Goal: Transaction & Acquisition: Book appointment/travel/reservation

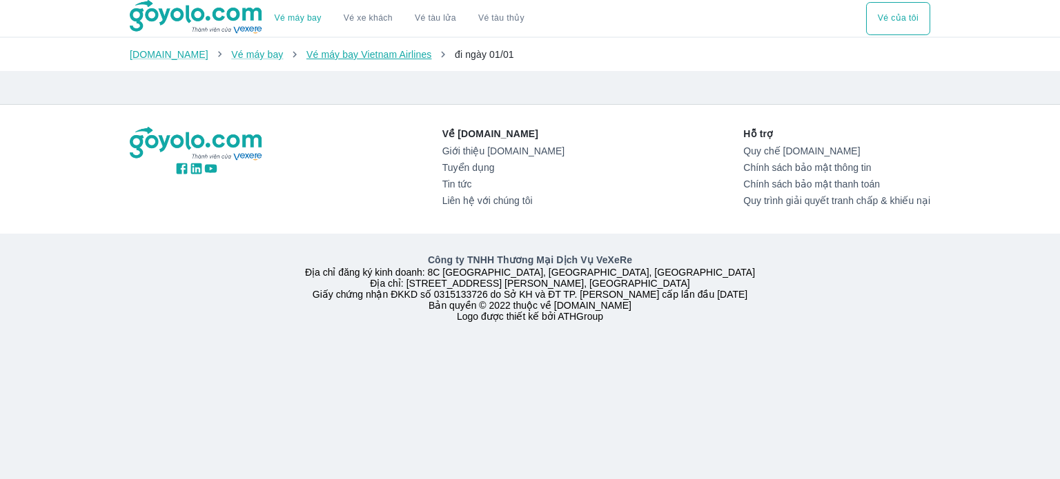
click at [362, 60] on link "Vé máy bay Vietnam Airlines" at bounding box center [369, 54] width 126 height 11
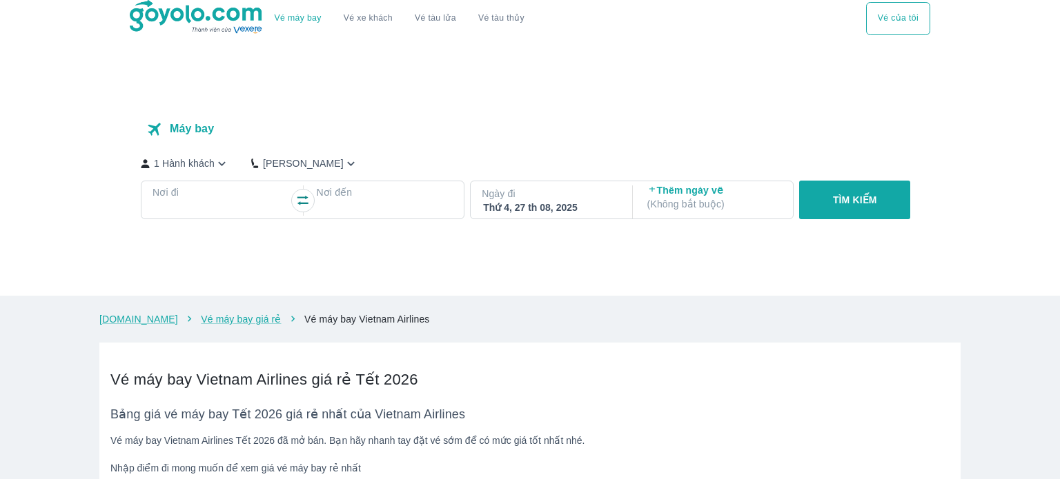
checkbox input "true"
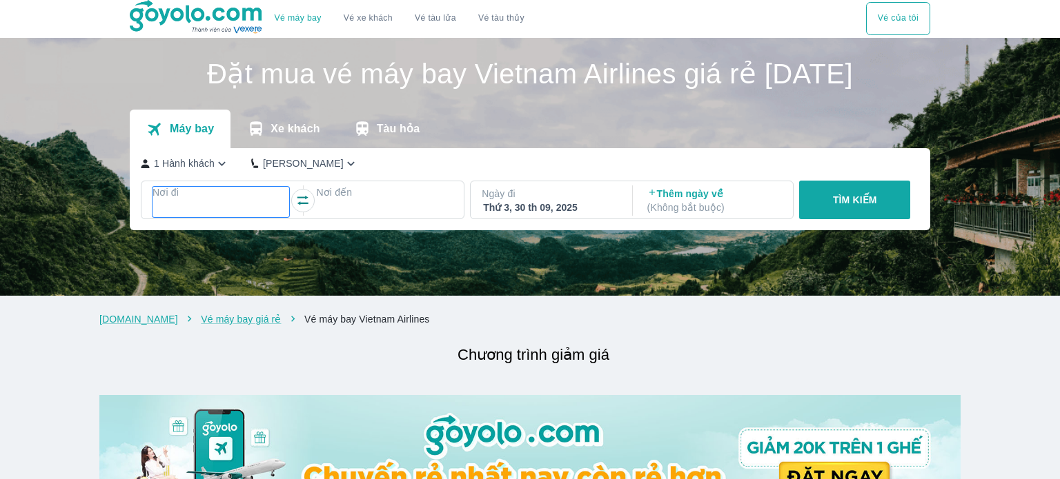
click at [221, 199] on p "Nơi đi" at bounding box center [220, 193] width 137 height 14
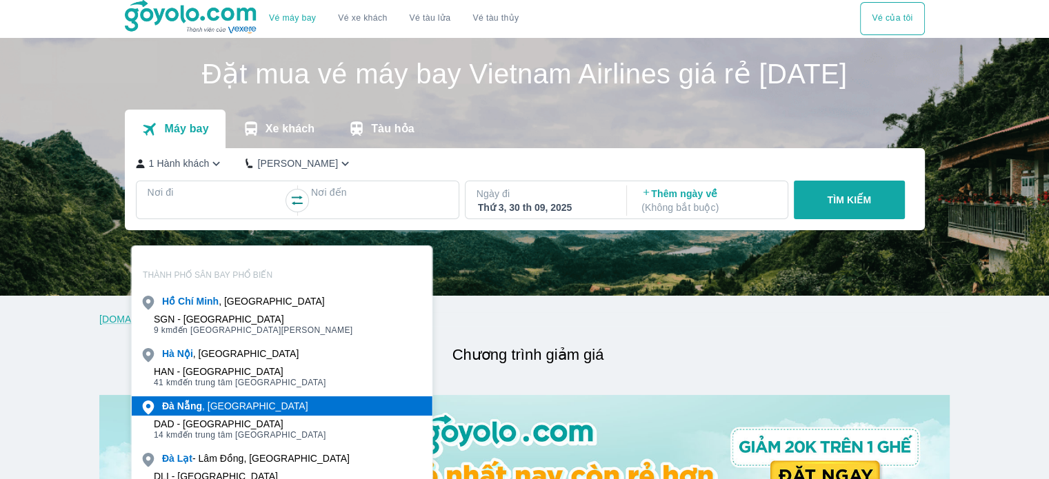
click at [182, 401] on b "Nẵng" at bounding box center [189, 406] width 25 height 11
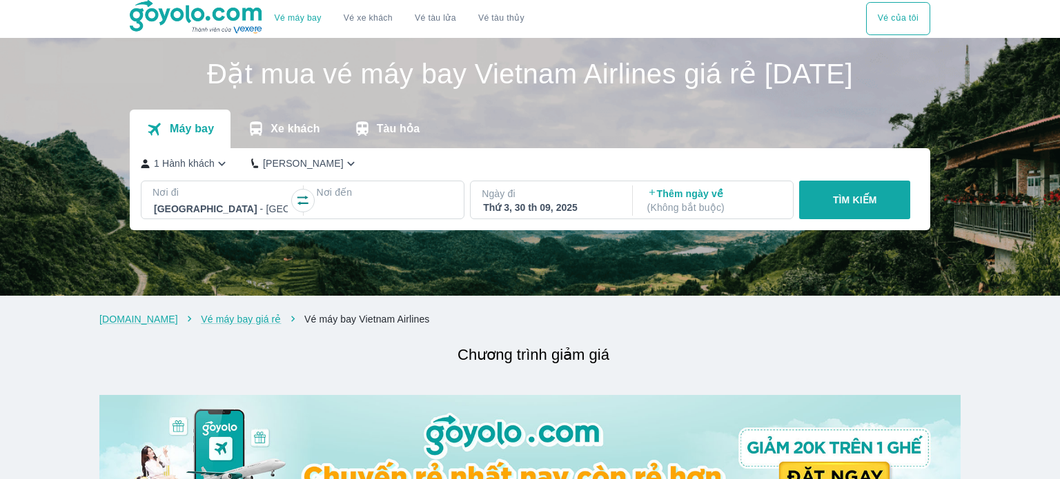
click at [345, 217] on div at bounding box center [384, 209] width 134 height 17
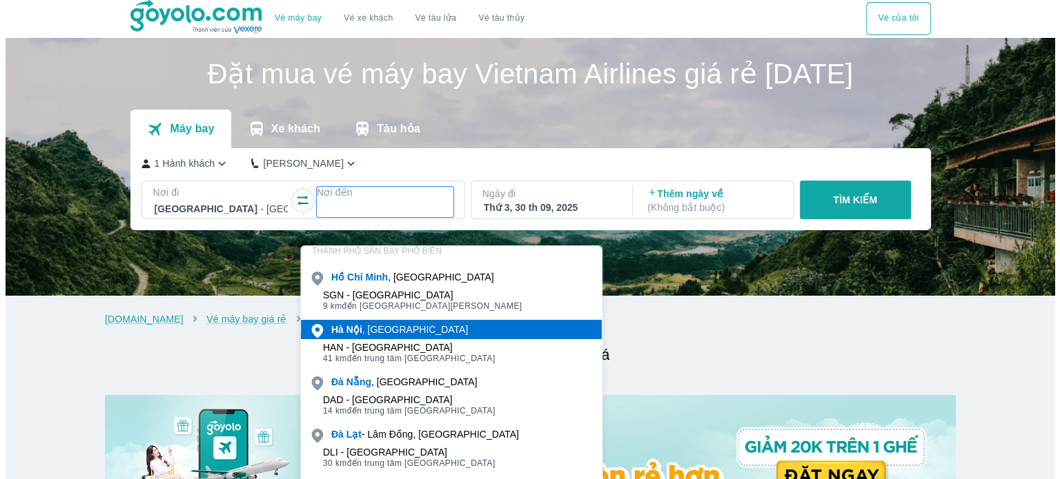
scroll to position [108, 0]
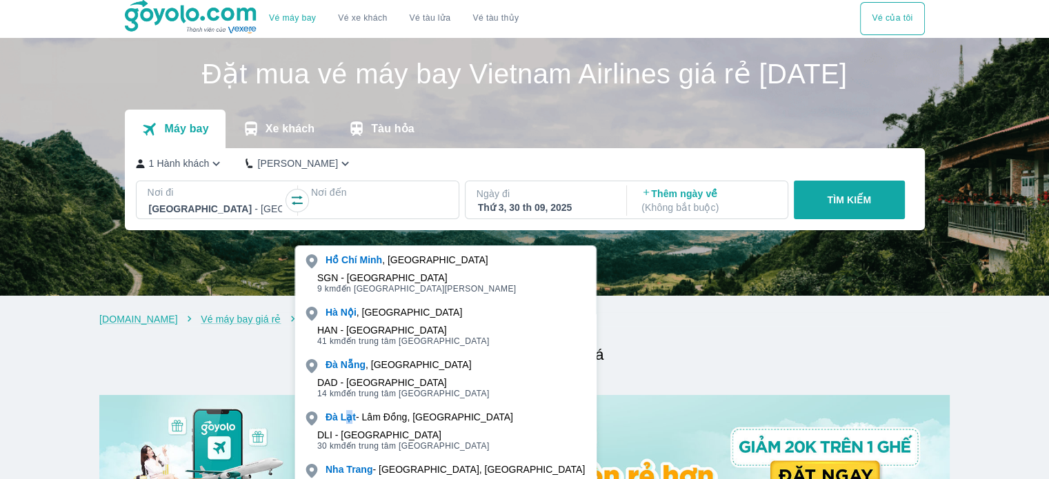
click at [348, 424] on div "Đà Lạt - Lâm Đồng, Việt nam" at bounding box center [445, 417] width 301 height 19
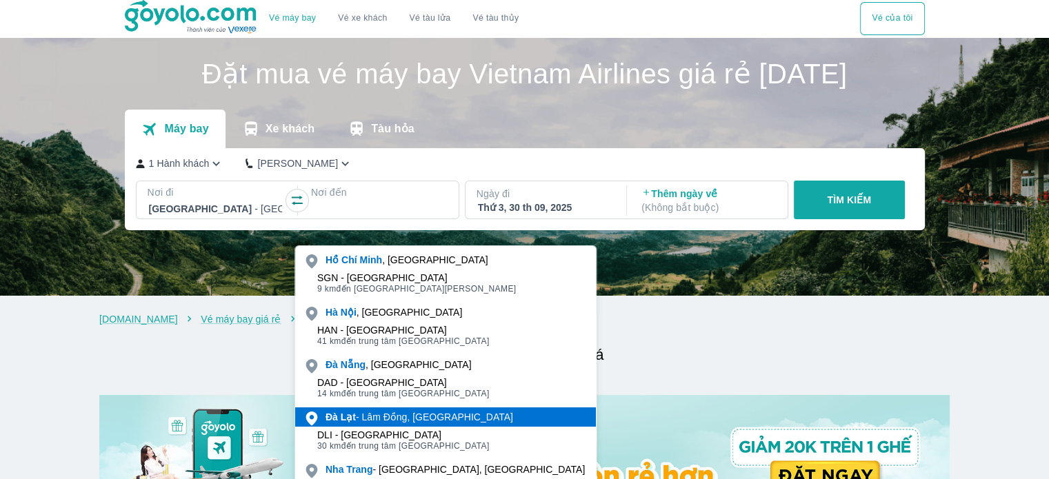
click at [350, 417] on b "Lạt" at bounding box center [348, 417] width 15 height 11
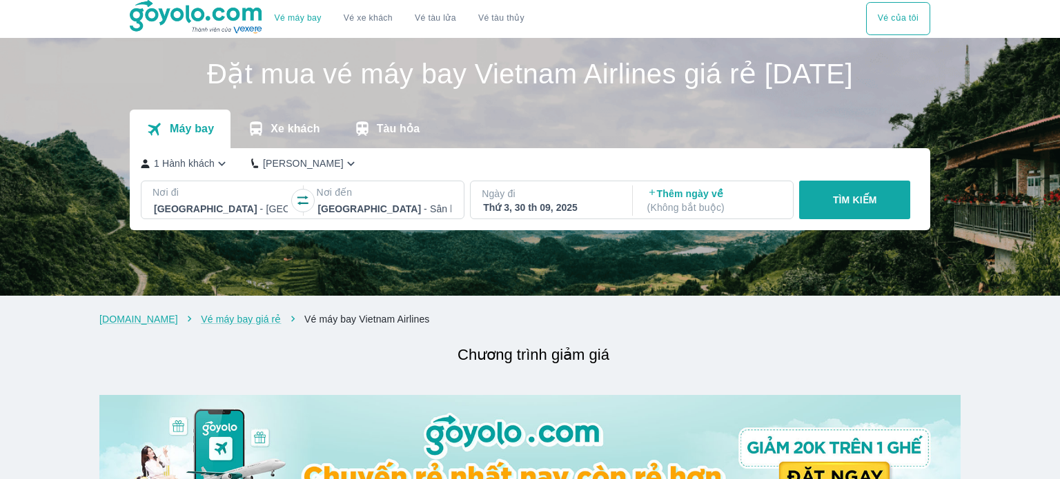
click at [574, 201] on p "Ngày đi" at bounding box center [549, 194] width 137 height 14
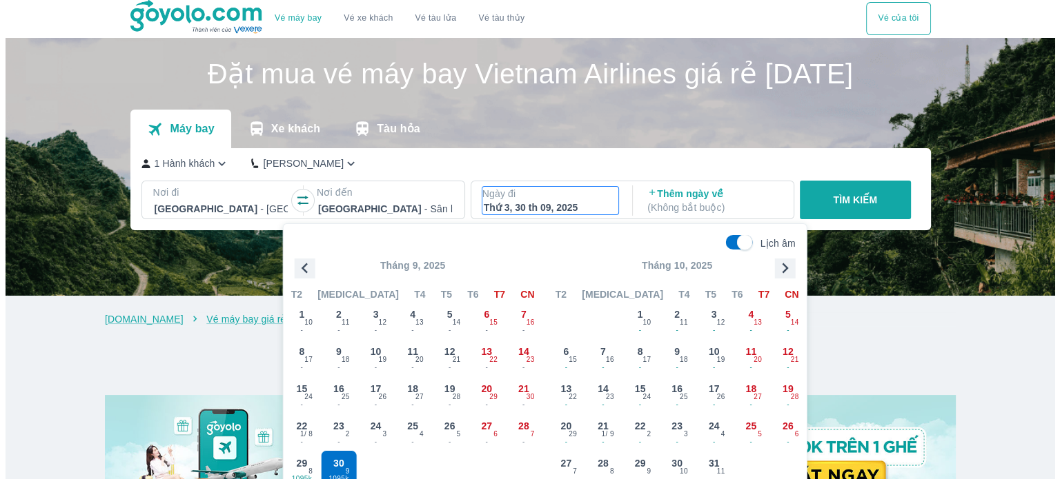
scroll to position [69, 0]
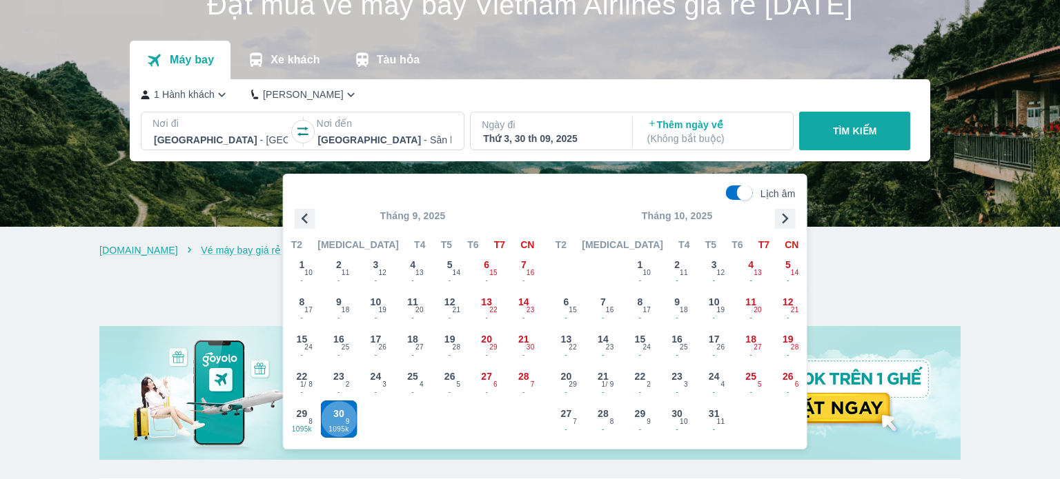
click at [344, 423] on div "30 1095k 9" at bounding box center [339, 419] width 36 height 36
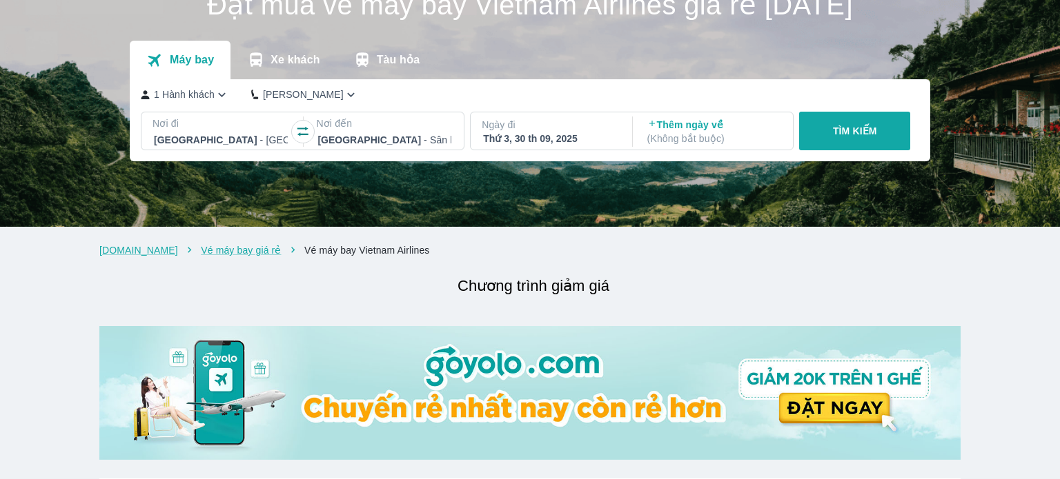
click at [837, 138] on p "TÌM KIẾM" at bounding box center [855, 131] width 44 height 14
click at [840, 138] on p "TÌM KIẾM" at bounding box center [855, 131] width 44 height 14
click at [553, 280] on h2 "Chương trình giảm giá" at bounding box center [533, 286] width 854 height 25
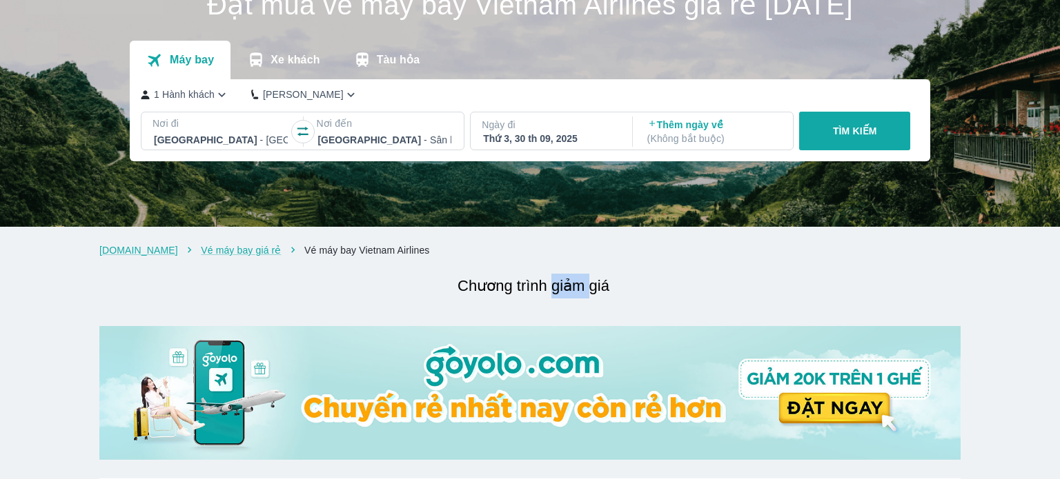
click at [553, 280] on h2 "Chương trình giảm giá" at bounding box center [533, 286] width 854 height 25
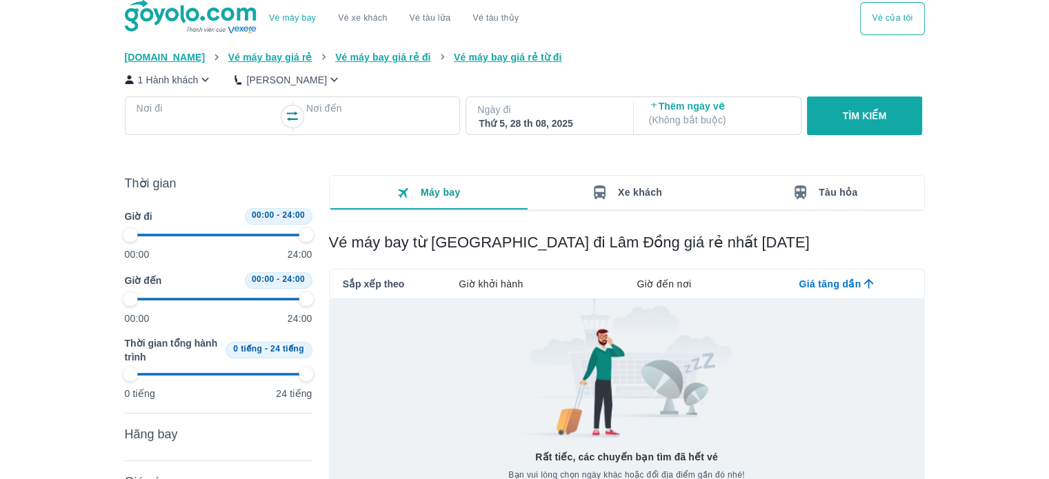
click at [499, 277] on div "Giờ khởi hành" at bounding box center [490, 284] width 173 height 29
click at [494, 284] on span "Giờ khởi hành" at bounding box center [491, 284] width 64 height 14
click at [515, 128] on div "Thứ 5, 28 th 08, 2025" at bounding box center [548, 124] width 139 height 14
click at [550, 125] on div "Thứ 5, 28 th 08, 2025" at bounding box center [548, 124] width 139 height 14
